Goal: Information Seeking & Learning: Learn about a topic

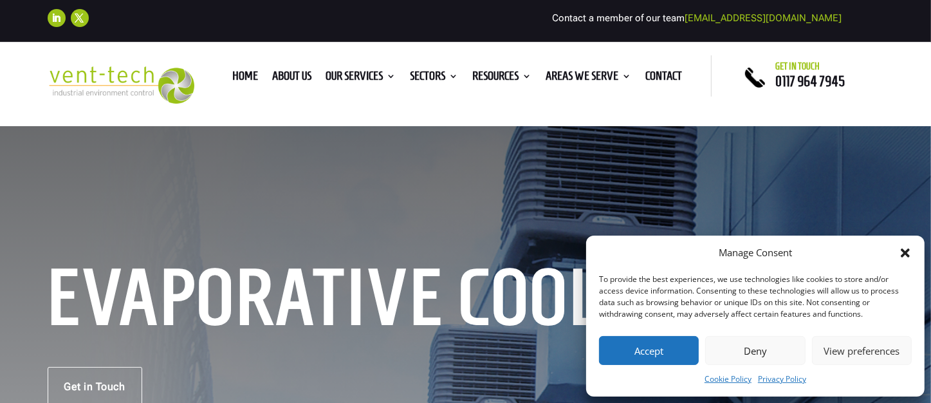
click at [767, 351] on button "Deny" at bounding box center [756, 350] width 100 height 29
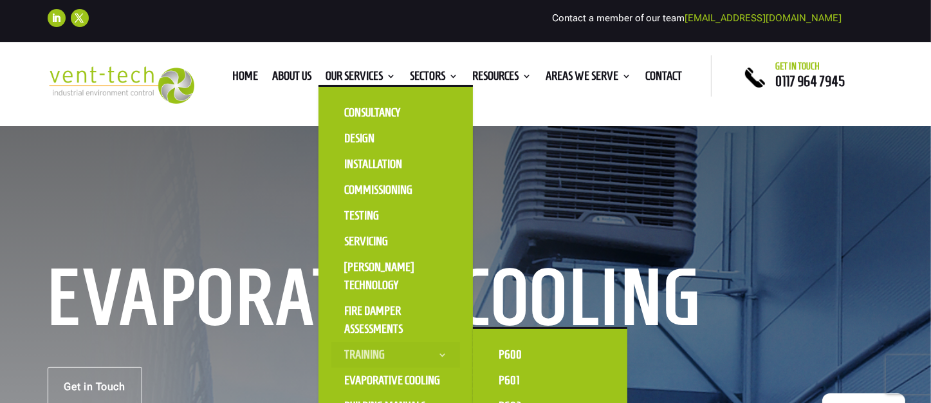
click at [438, 352] on link "Training" at bounding box center [396, 355] width 129 height 26
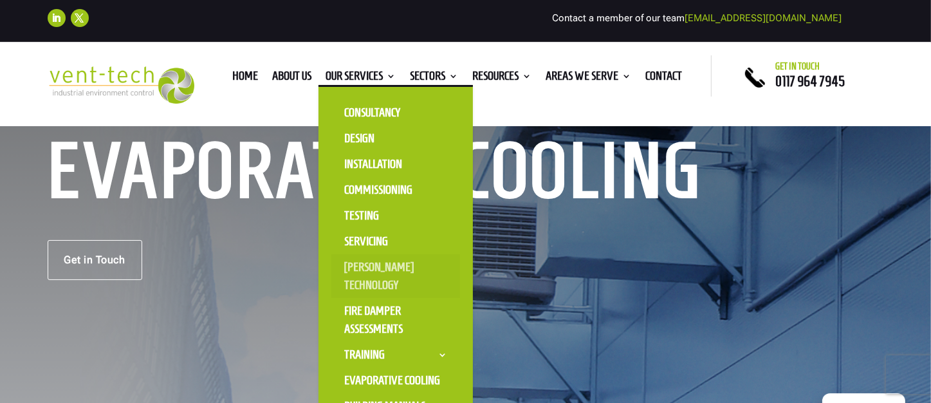
scroll to position [129, 0]
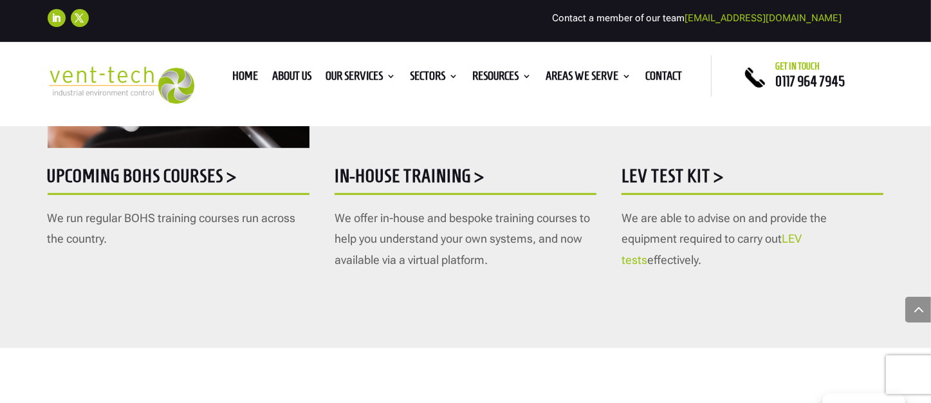
scroll to position [837, 0]
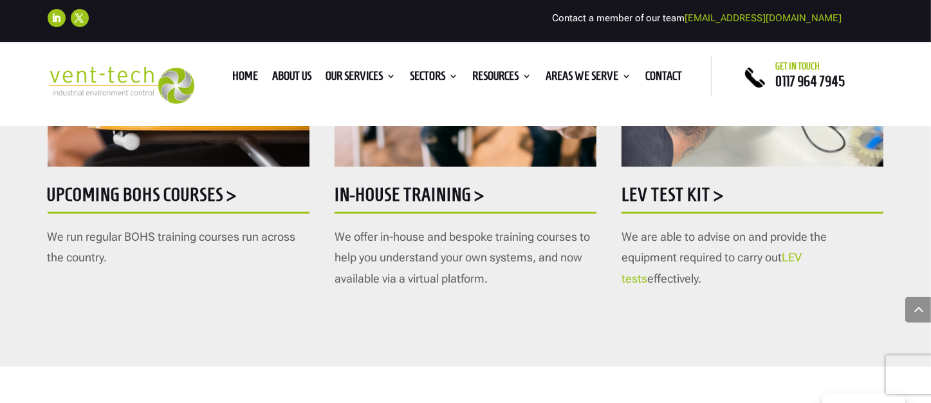
click at [209, 189] on h5 "Upcoming BOHS courses >" at bounding box center [179, 197] width 262 height 25
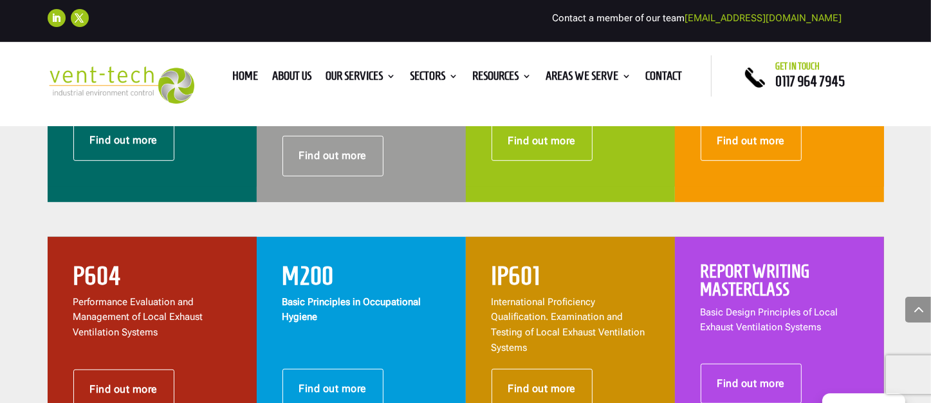
scroll to position [579, 0]
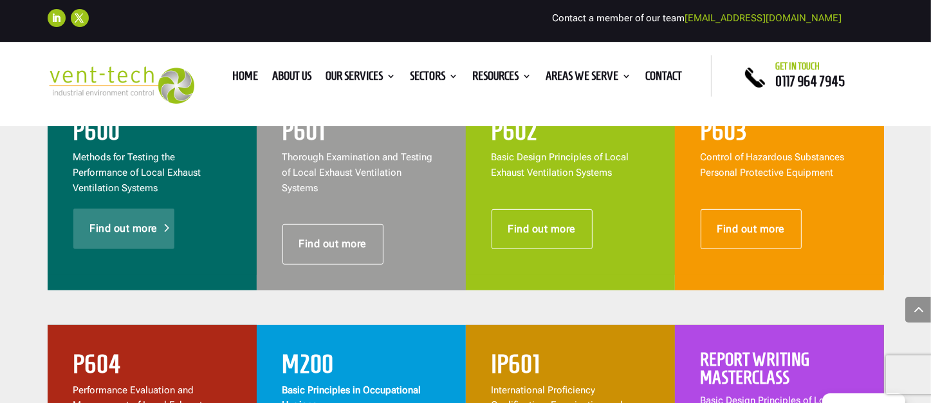
click at [146, 236] on link "Find out more" at bounding box center [124, 229] width 102 height 40
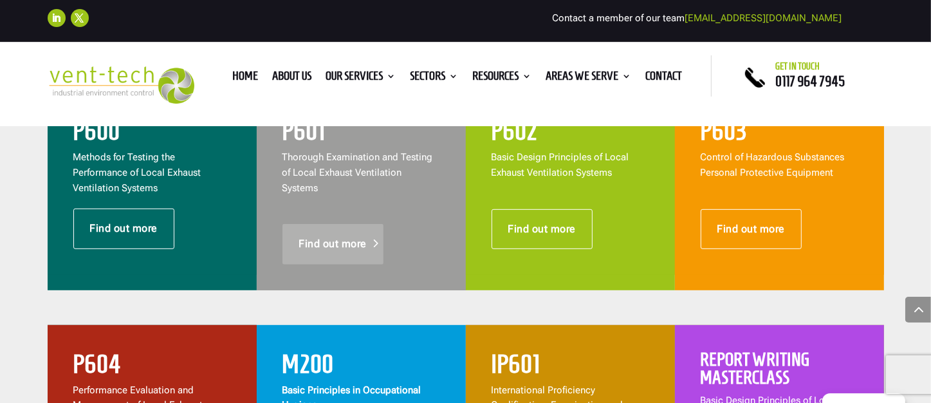
click at [333, 232] on link "Find out more" at bounding box center [334, 244] width 102 height 40
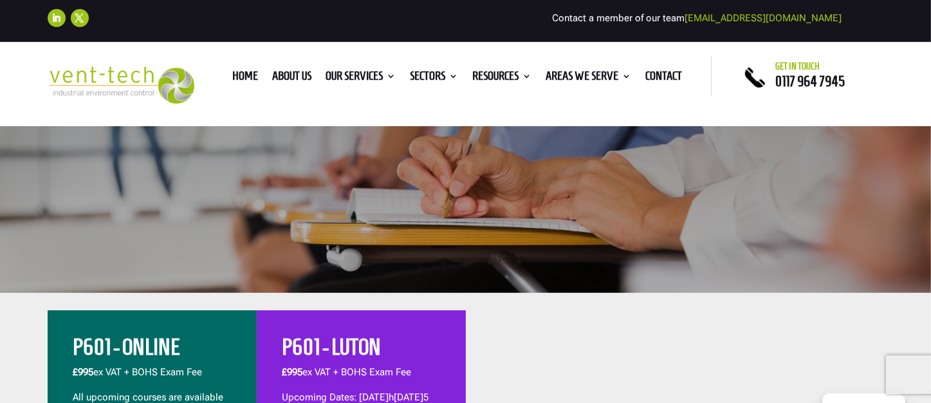
scroll to position [386, 0]
